Goal: Information Seeking & Learning: Learn about a topic

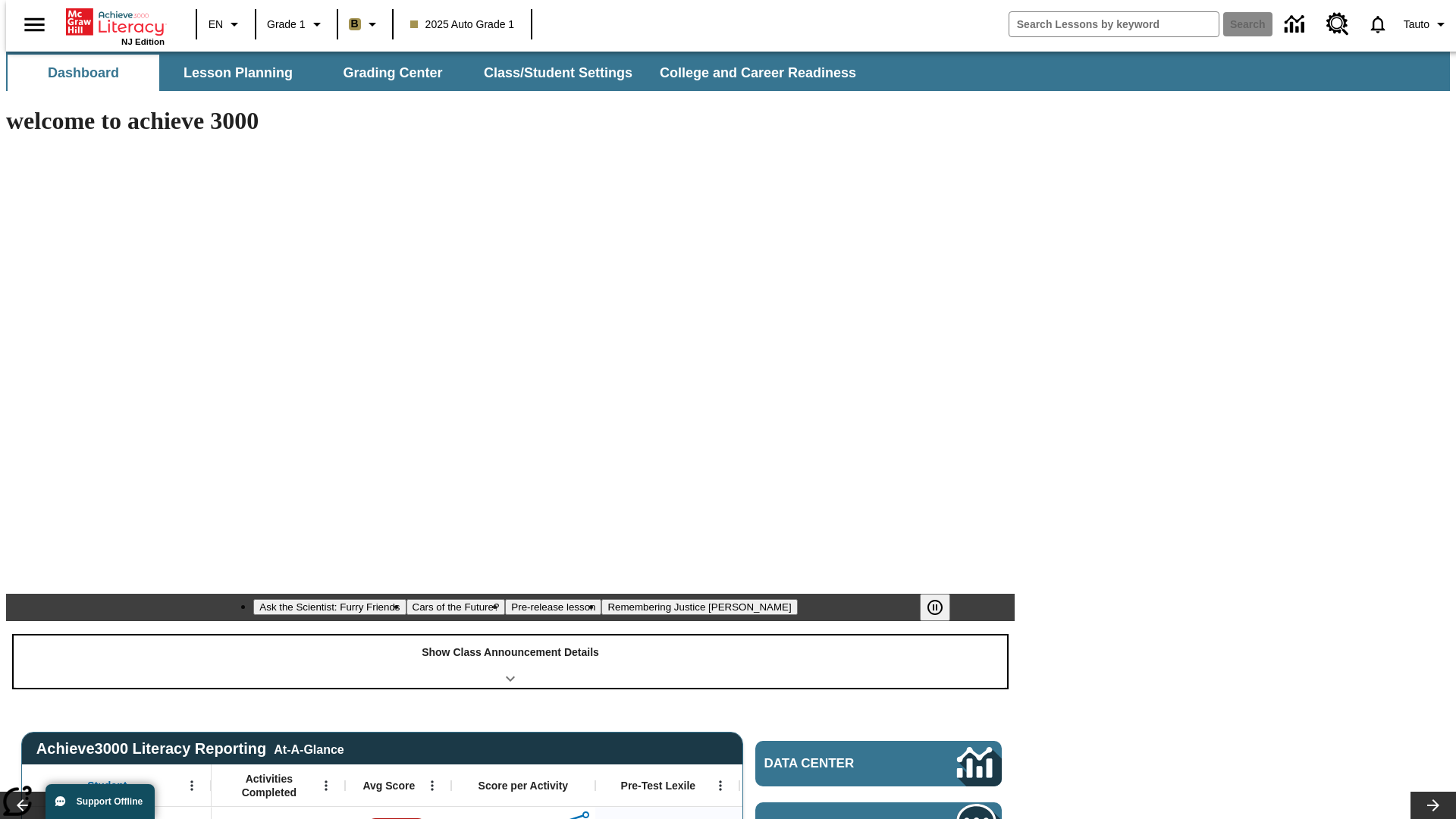
click at [510, 635] on div "Show Class Announcement Details" at bounding box center [510, 660] width 994 height 52
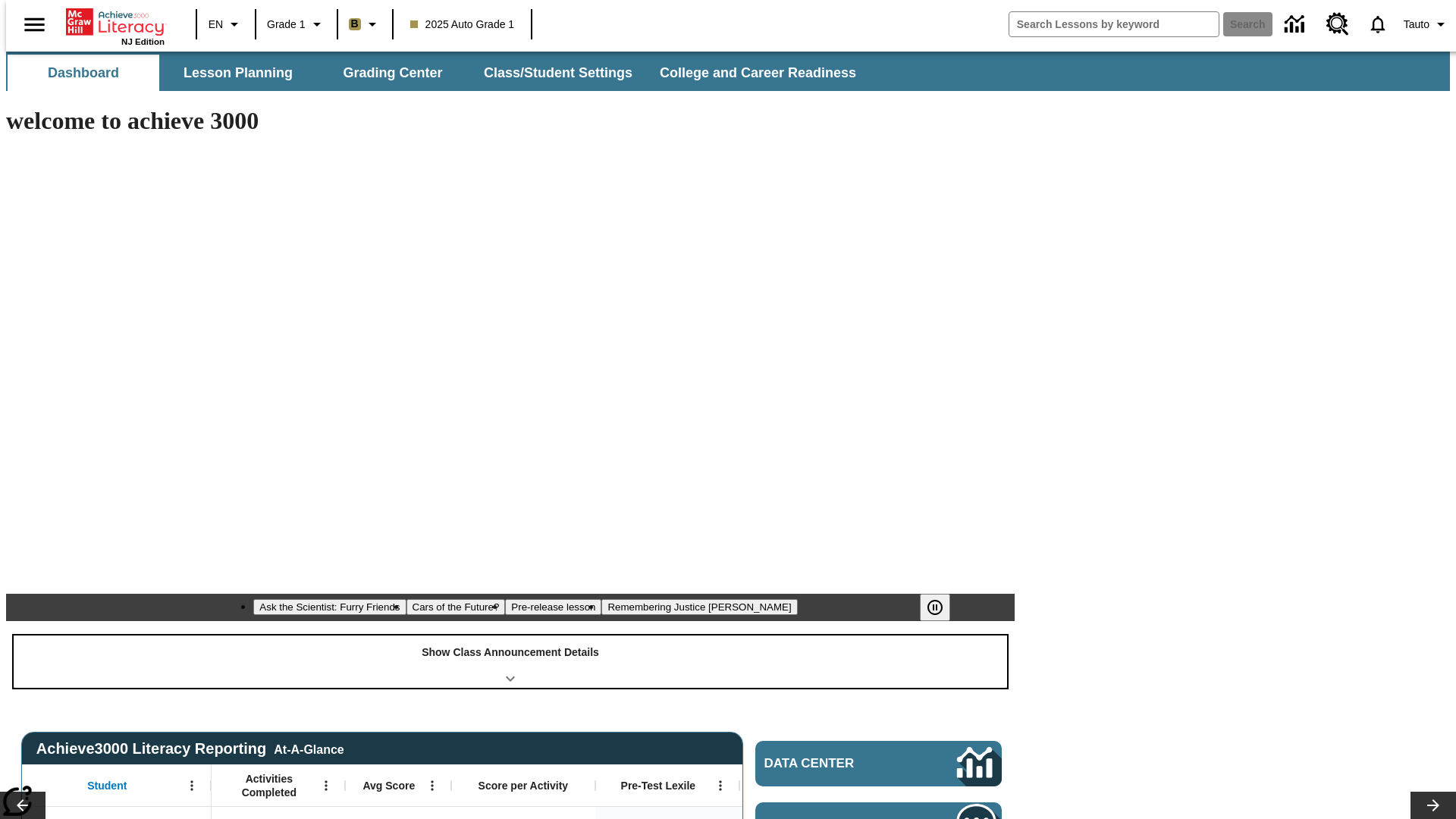
click at [510, 635] on div "Show Class Announcement Details" at bounding box center [510, 660] width 994 height 52
